Goal: Transaction & Acquisition: Purchase product/service

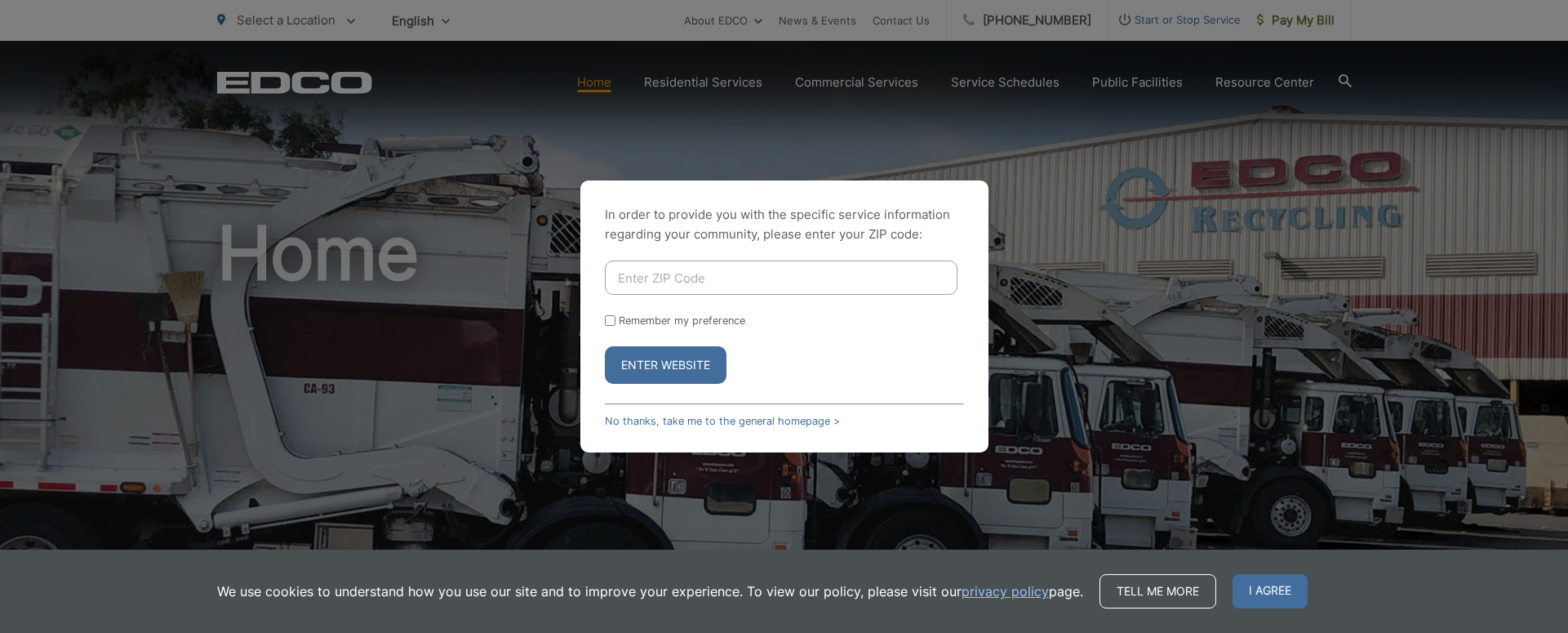
click at [690, 362] on button "Enter Website" at bounding box center [666, 364] width 121 height 38
click at [678, 290] on input "Enter ZIP Code" at bounding box center [781, 277] width 353 height 35
type input "92101"
click at [684, 355] on button "Enter Website" at bounding box center [666, 364] width 121 height 38
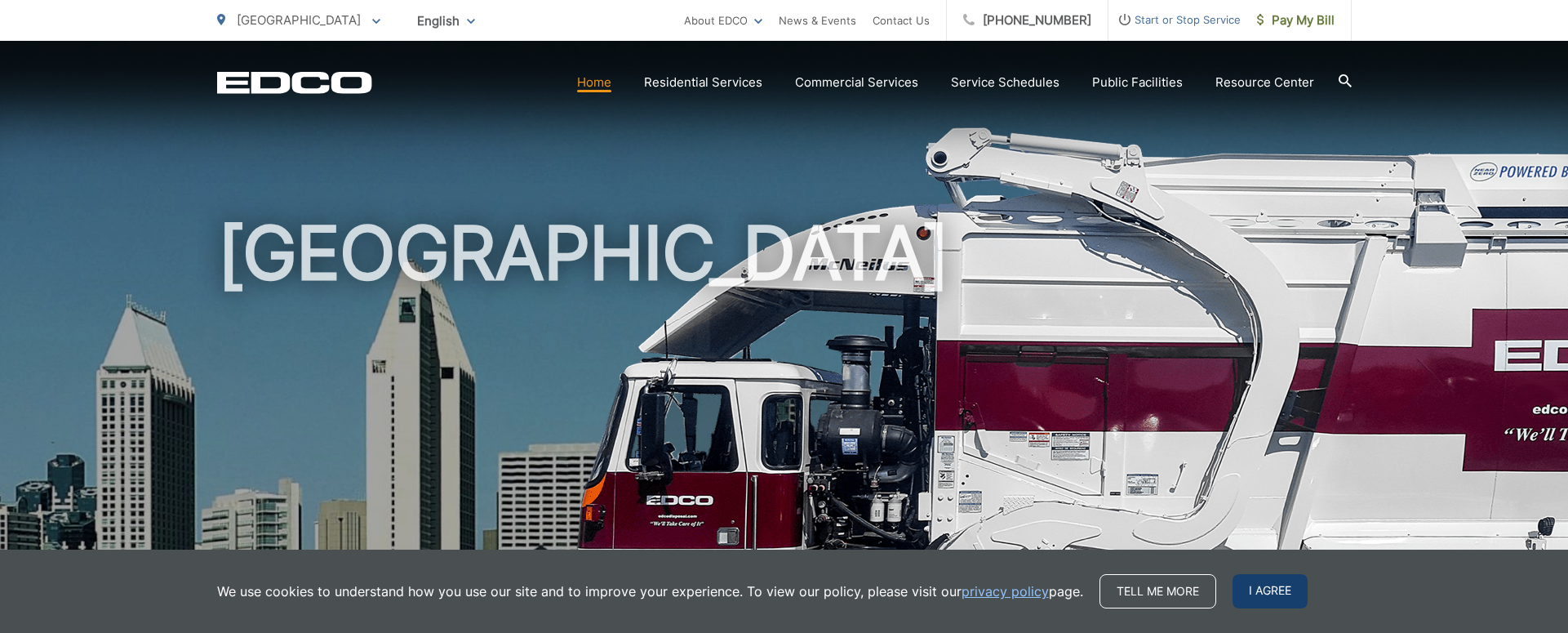
click at [1267, 593] on span "I agree" at bounding box center [1269, 591] width 75 height 35
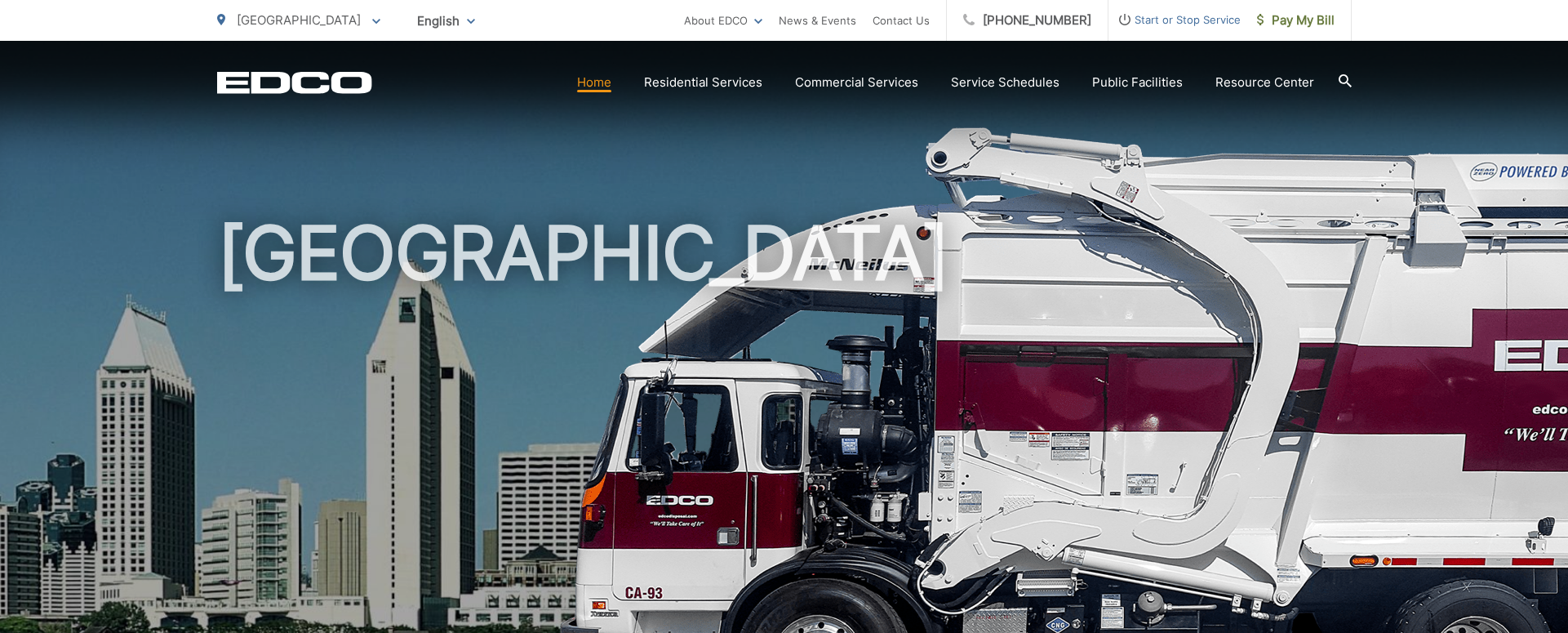
click at [604, 89] on link "Home" at bounding box center [594, 82] width 35 height 19
drag, startPoint x: 628, startPoint y: 83, endPoint x: 600, endPoint y: 84, distance: 28.0
click at [625, 84] on ul "Home Residential Services Curbside Pickup Recycling Organic Recycling Trash Hou…" at bounding box center [946, 82] width 737 height 19
click at [591, 84] on link "Home" at bounding box center [594, 82] width 35 height 19
click at [1290, 23] on span "Pay My Bill" at bounding box center [1295, 20] width 77 height 19
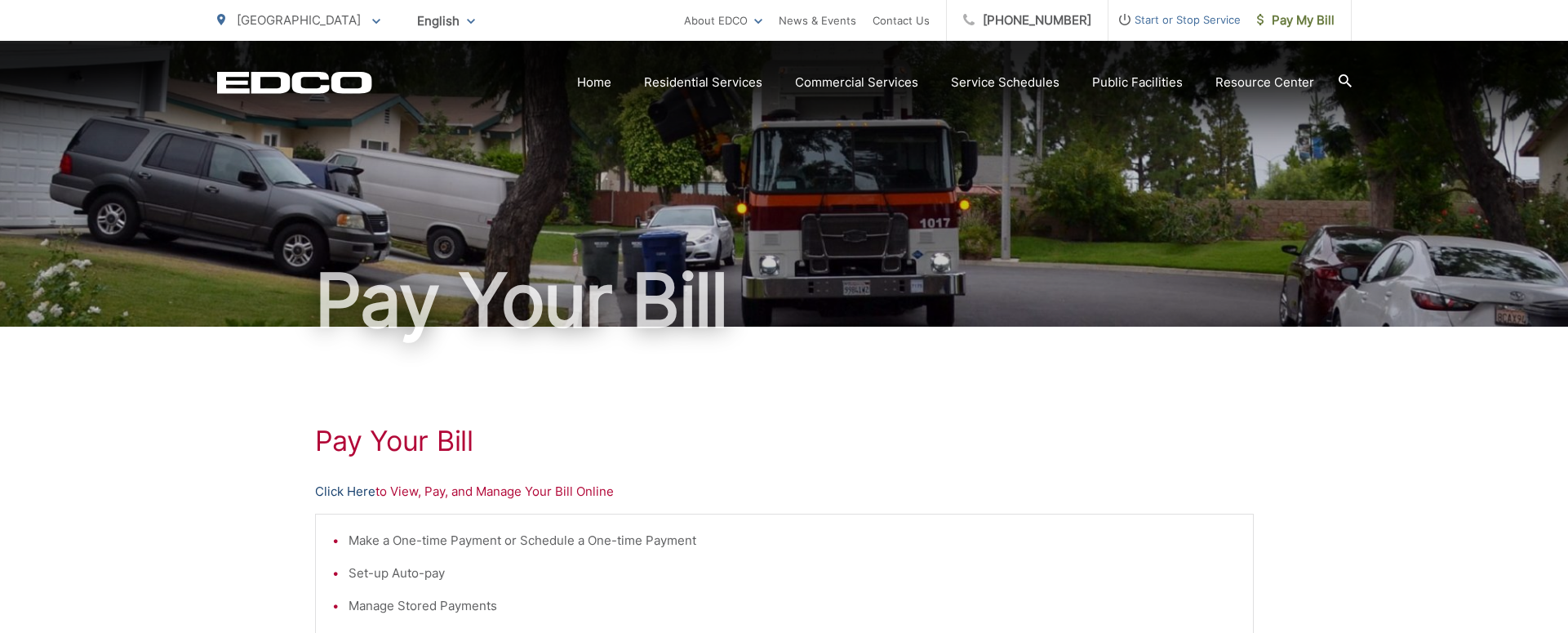
click at [360, 493] on link "Click Here" at bounding box center [345, 491] width 61 height 19
